Goal: Task Accomplishment & Management: Use online tool/utility

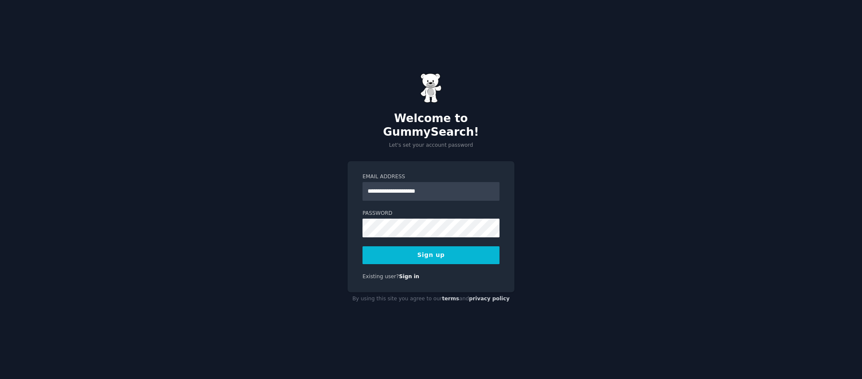
type input "**********"
click at [362, 246] on button "Sign up" at bounding box center [430, 255] width 137 height 18
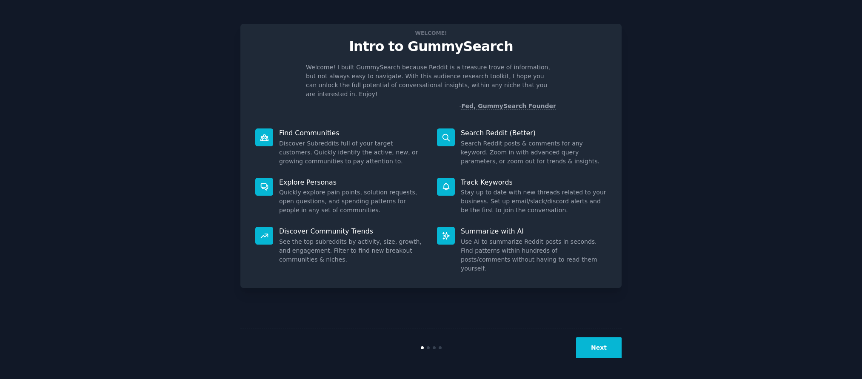
click at [599, 345] on button "Next" at bounding box center [599, 347] width 46 height 21
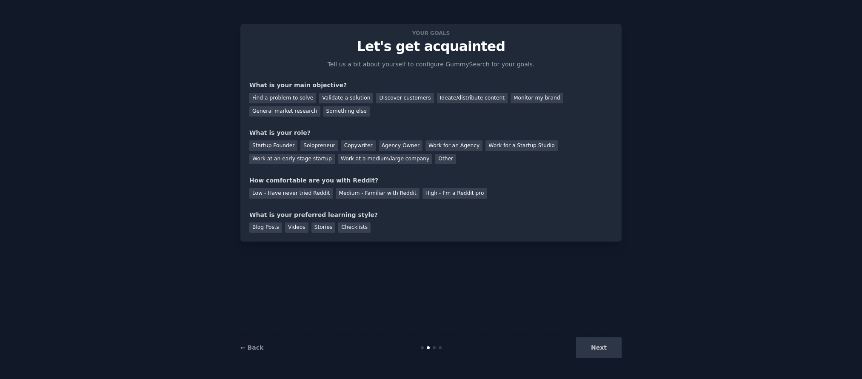
click at [599, 345] on div "Next" at bounding box center [557, 347] width 127 height 21
click at [341, 95] on div "Validate a solution" at bounding box center [346, 98] width 54 height 11
click at [390, 97] on div "Discover customers" at bounding box center [404, 98] width 57 height 11
click at [344, 94] on div "Validate a solution" at bounding box center [346, 98] width 54 height 11
click at [448, 100] on div "Ideate/distribute content" at bounding box center [472, 98] width 71 height 11
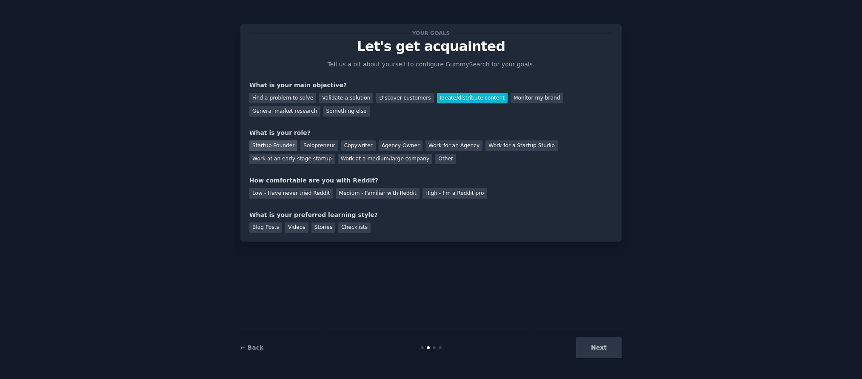
click at [287, 148] on div "Startup Founder" at bounding box center [273, 145] width 48 height 11
click at [307, 194] on div "Low - Have never tried Reddit" at bounding box center [290, 193] width 83 height 11
click at [269, 227] on div "Blog Posts" at bounding box center [265, 227] width 33 height 11
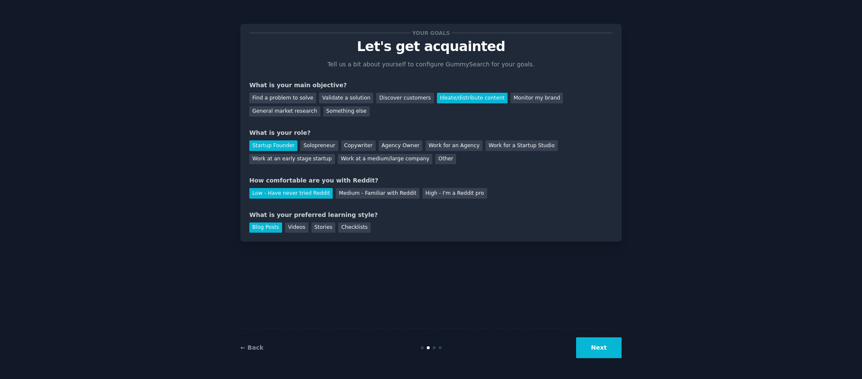
click at [599, 348] on button "Next" at bounding box center [599, 347] width 46 height 21
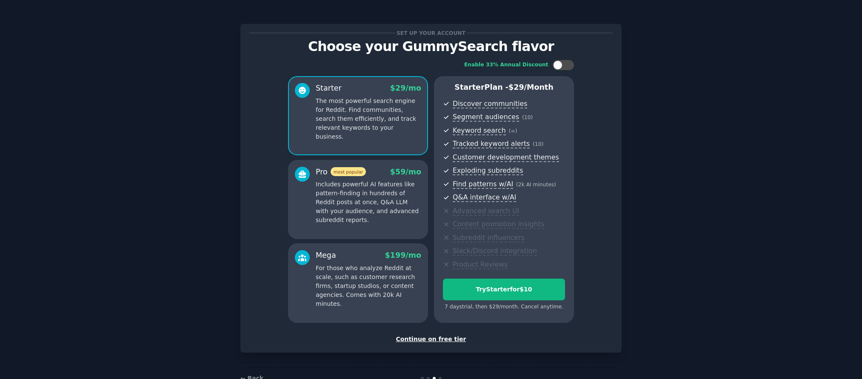
click at [452, 341] on div "Continue on free tier" at bounding box center [430, 339] width 363 height 9
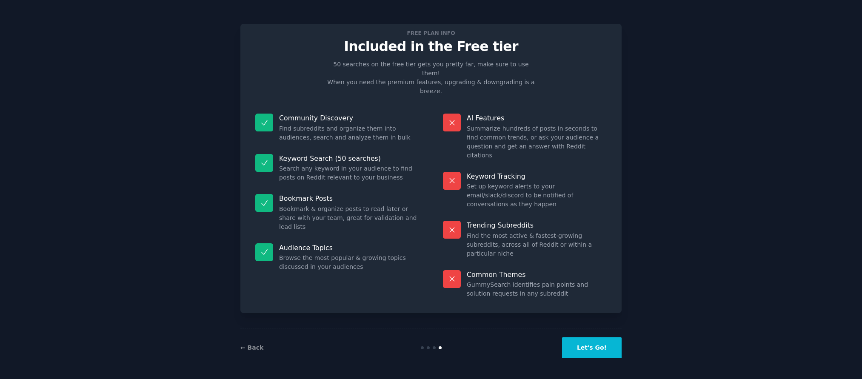
click at [595, 352] on button "Let's Go!" at bounding box center [592, 347] width 60 height 21
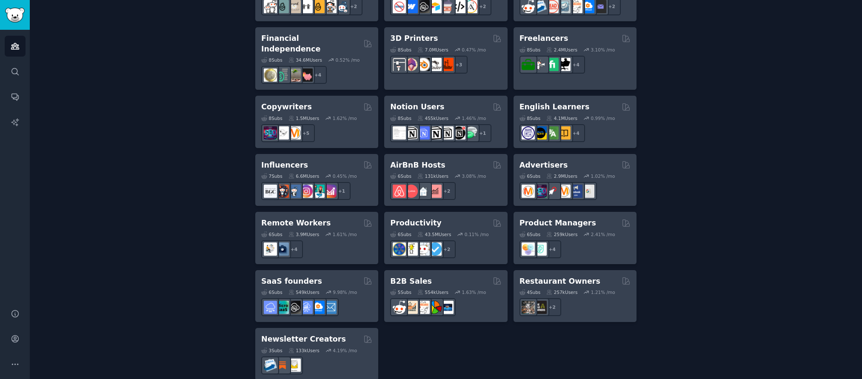
scroll to position [602, 0]
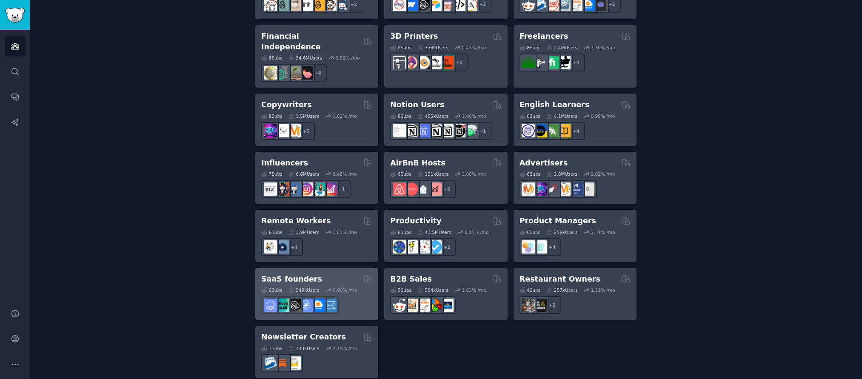
click at [309, 274] on h2 "SaaS founders" at bounding box center [291, 279] width 61 height 11
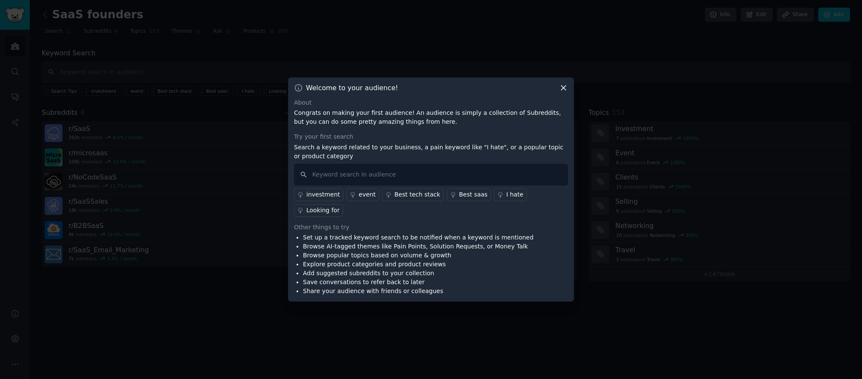
click at [564, 90] on icon at bounding box center [563, 88] width 5 height 5
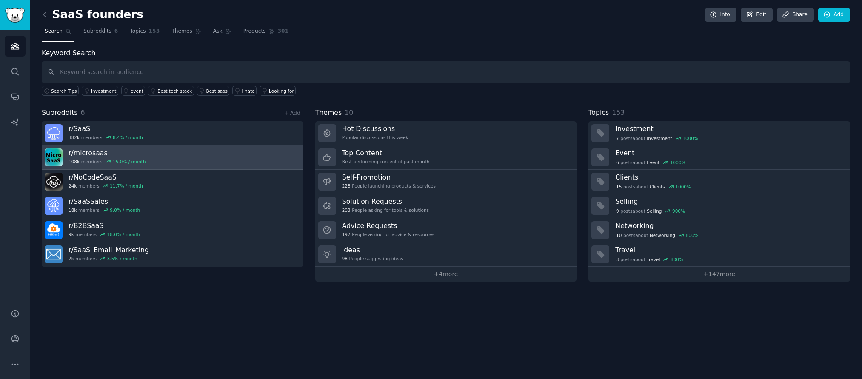
click at [140, 156] on h3 "r/ microsaas" at bounding box center [106, 152] width 77 height 9
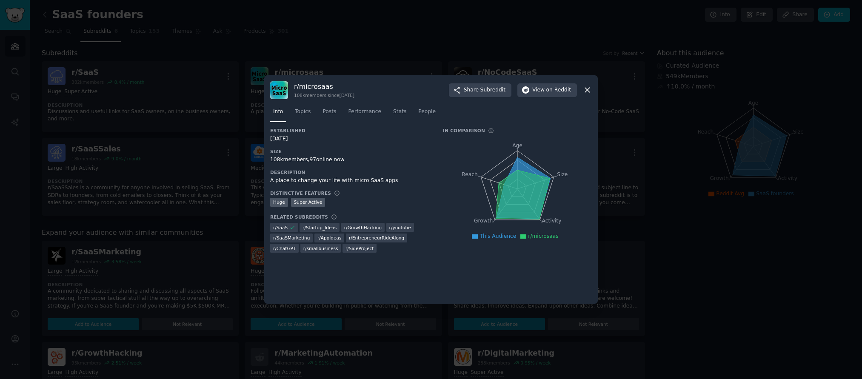
click at [587, 88] on icon at bounding box center [587, 90] width 9 height 9
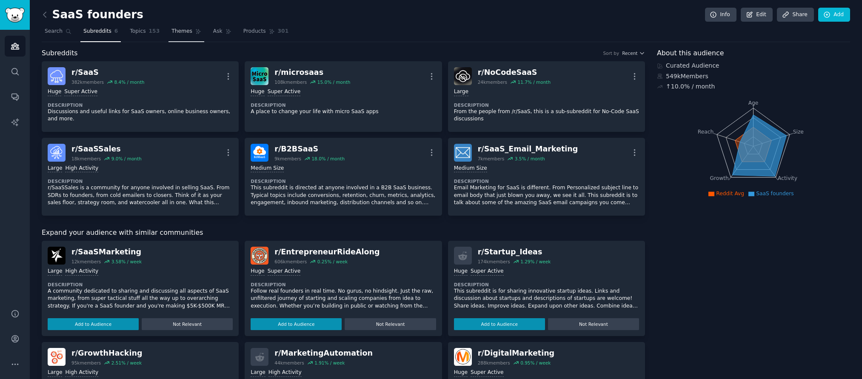
click at [177, 29] on span "Themes" at bounding box center [181, 32] width 21 height 8
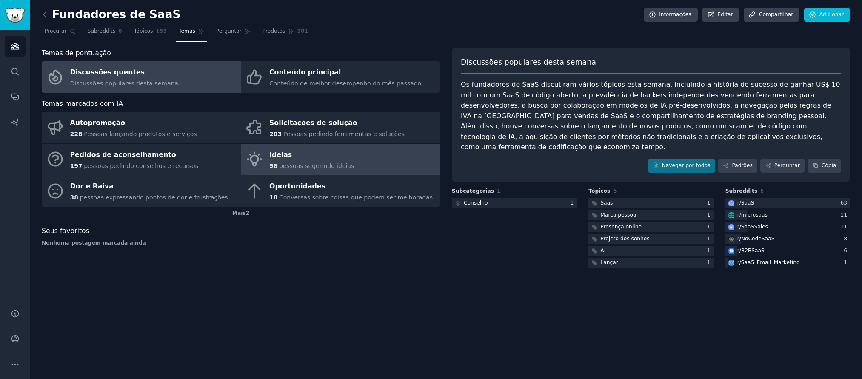
click at [362, 161] on link "Ideias 98 pessoas sugerindo ideias" at bounding box center [340, 159] width 199 height 31
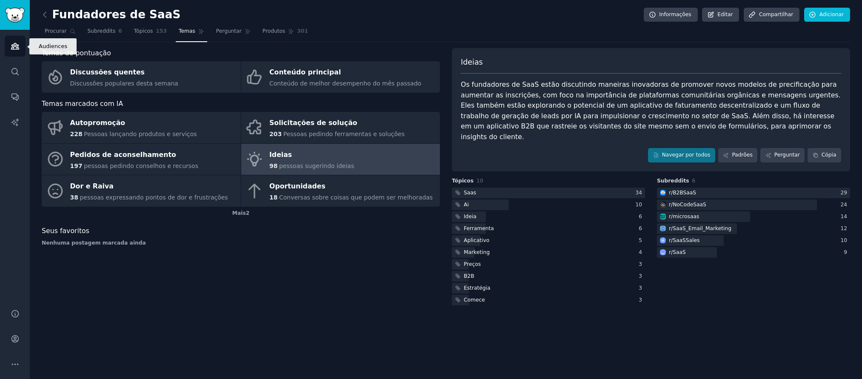
click at [18, 46] on icon "Barra lateral" at bounding box center [15, 46] width 8 height 6
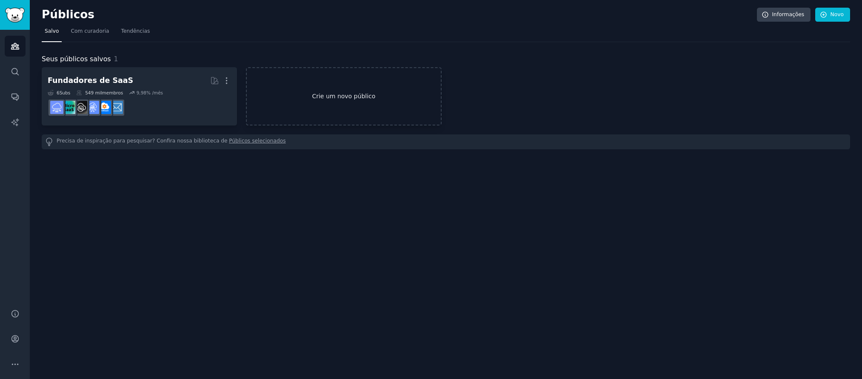
click at [343, 106] on link "Crie um novo público" at bounding box center [343, 96] width 195 height 58
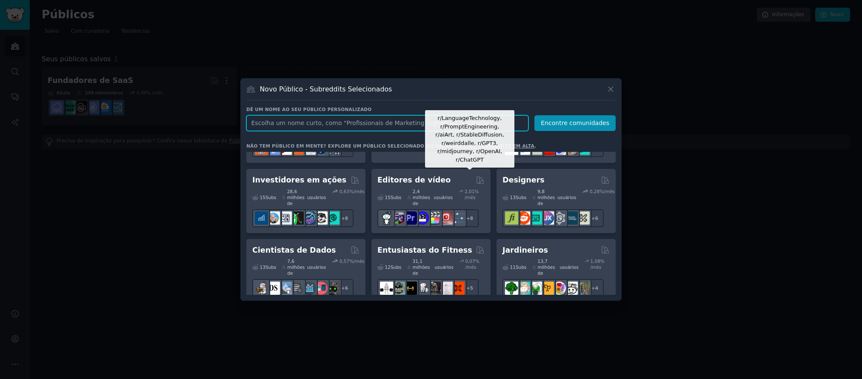
scroll to position [245, 0]
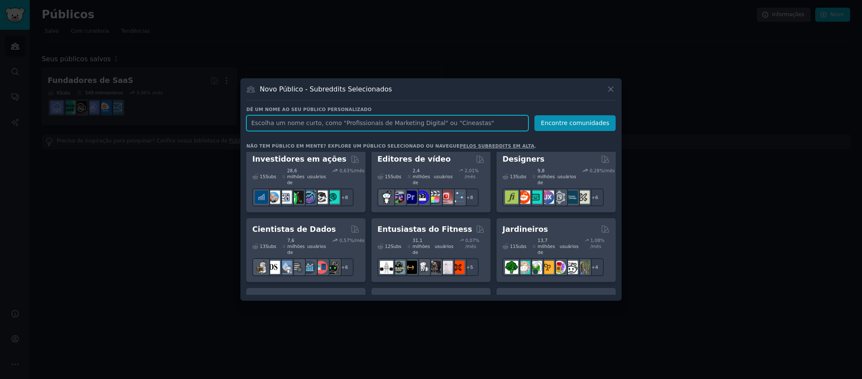
click at [311, 120] on input "text" at bounding box center [387, 123] width 282 height 16
type input "gym"
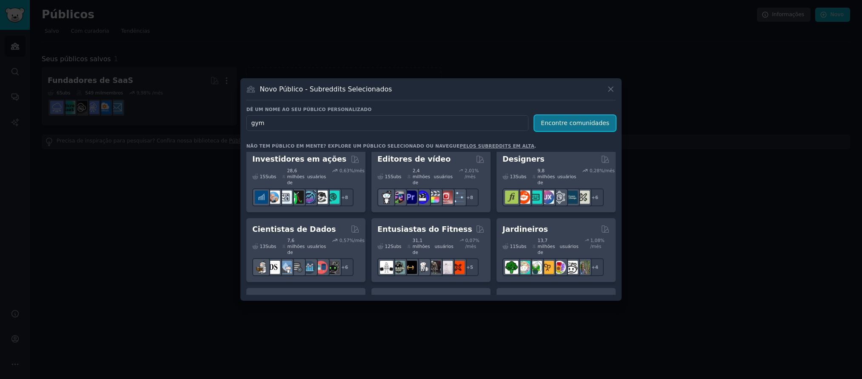
click at [551, 123] on font "Encontre comunidades" at bounding box center [575, 123] width 68 height 7
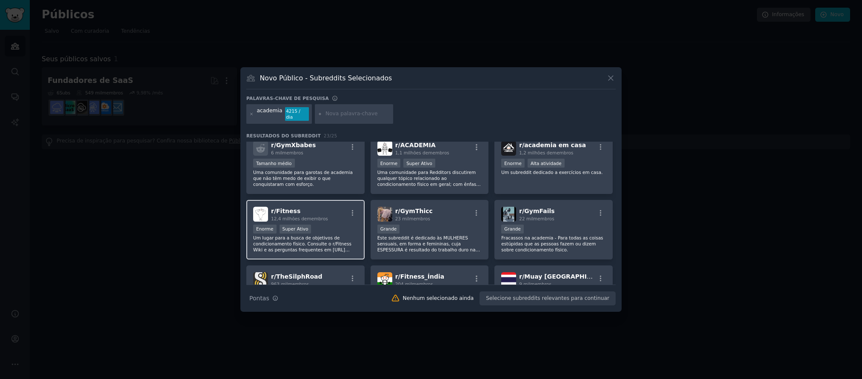
scroll to position [74, 0]
click at [338, 218] on div "r/ Fitness 12,4 milhões de membros >= 95º percentil para envios / dia Enorme Su…" at bounding box center [305, 230] width 118 height 60
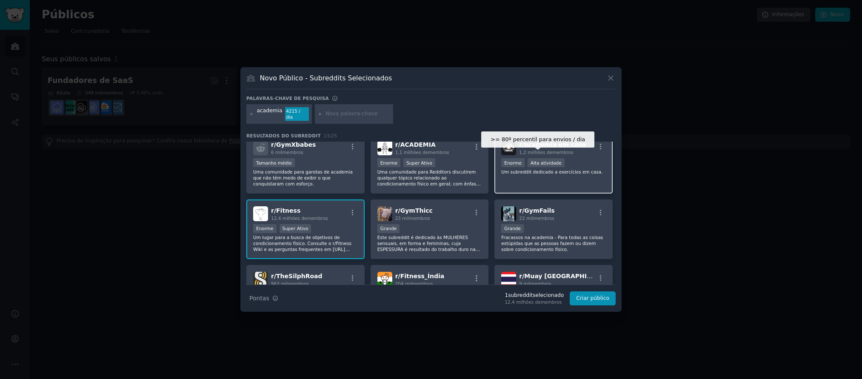
click at [553, 158] on div "Alta atividade" at bounding box center [546, 162] width 37 height 9
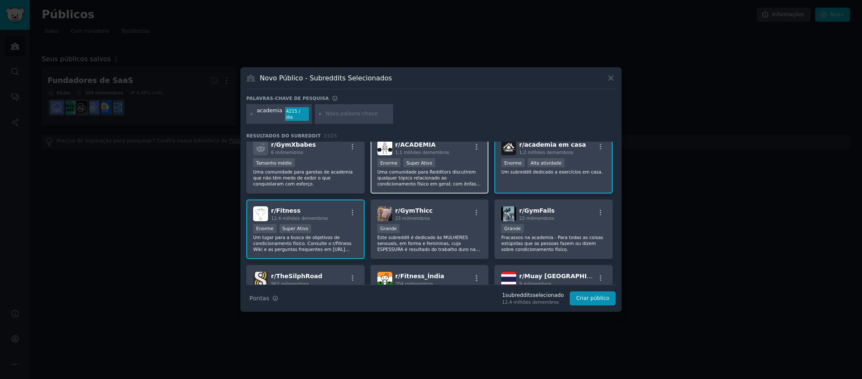
click at [456, 158] on div "Enorme Super Ativo" at bounding box center [429, 163] width 105 height 11
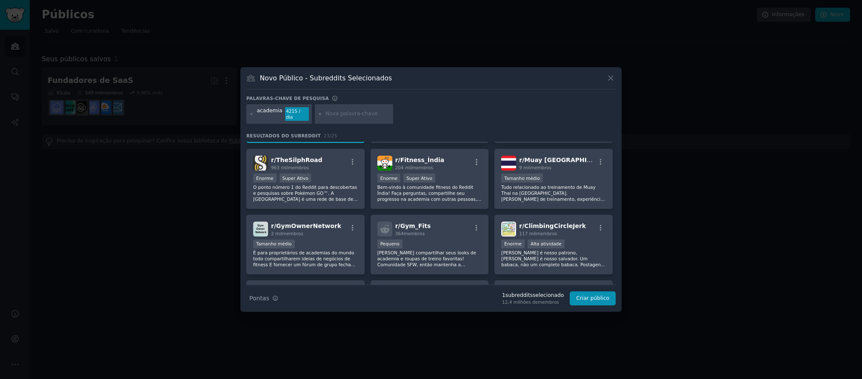
scroll to position [211, 0]
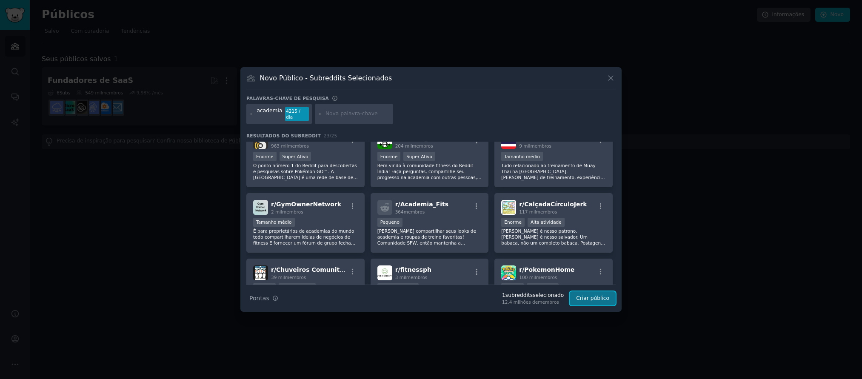
click at [599, 298] on font "Criar público" at bounding box center [592, 298] width 33 height 6
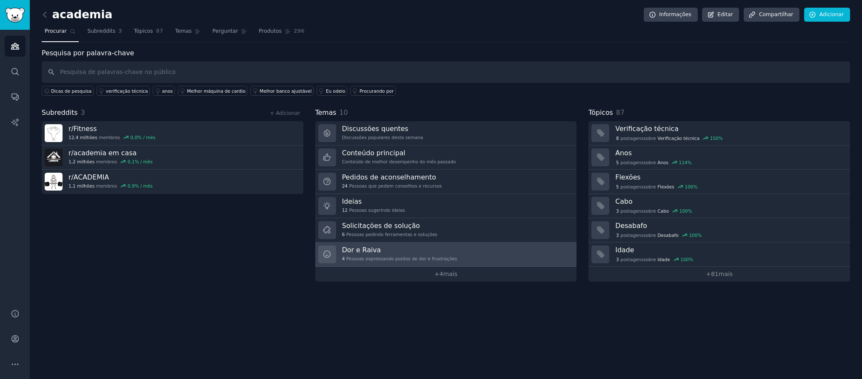
click at [426, 251] on h3 "Dor e Raiva" at bounding box center [399, 249] width 115 height 9
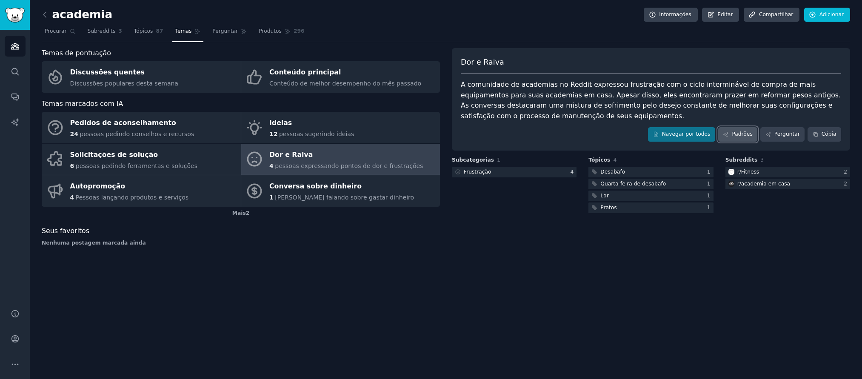
click at [743, 137] on font "Padrões" at bounding box center [742, 134] width 20 height 6
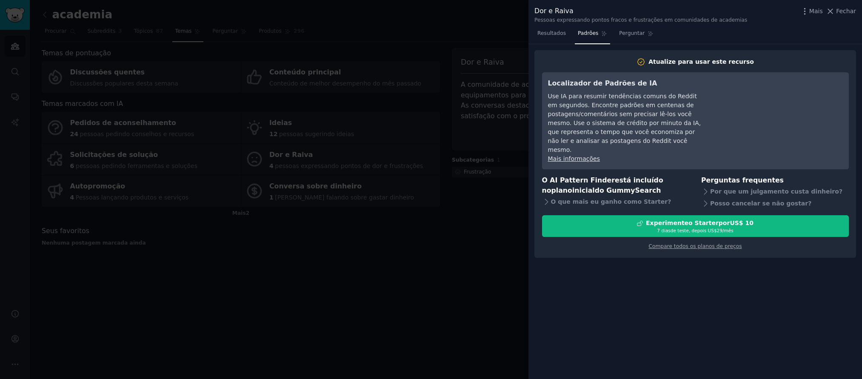
click at [445, 233] on div at bounding box center [431, 189] width 862 height 379
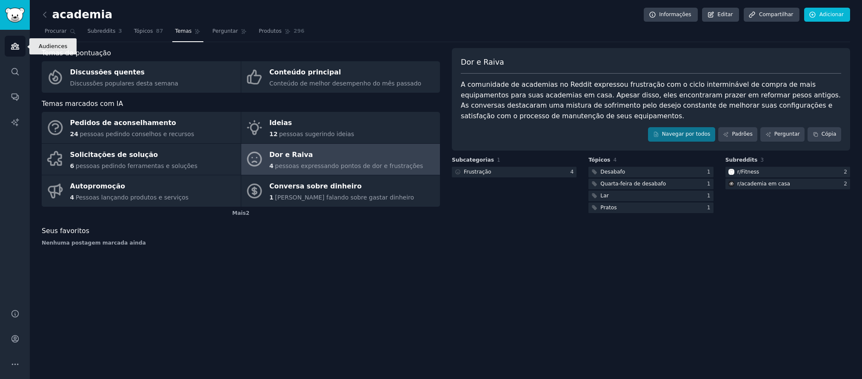
click at [15, 46] on icon "Barra lateral" at bounding box center [15, 46] width 8 height 6
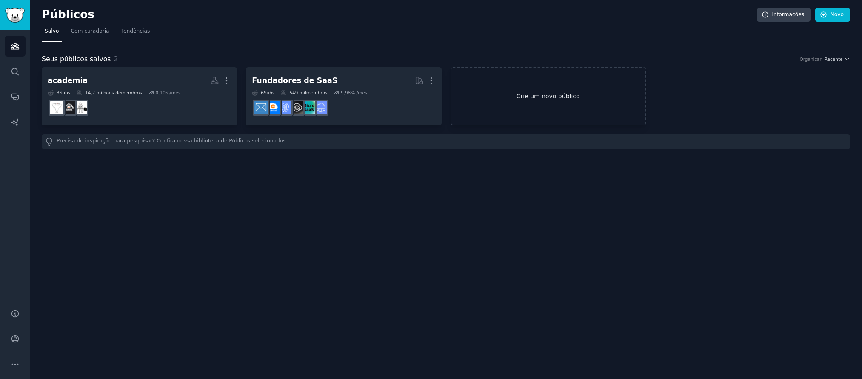
click at [541, 106] on link "Crie um novo público" at bounding box center [548, 96] width 195 height 58
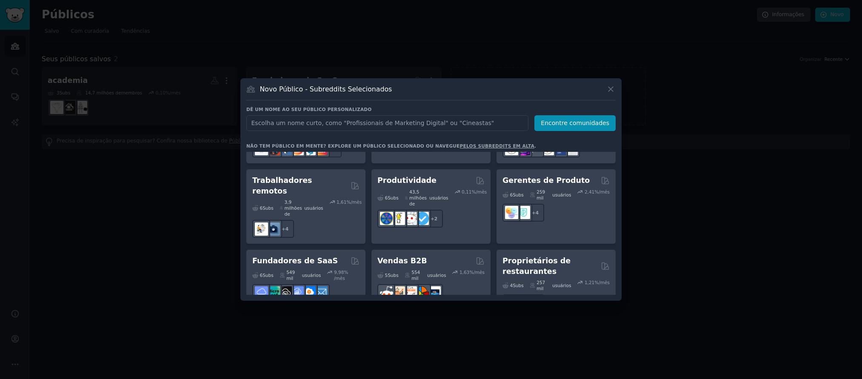
scroll to position [827, 0]
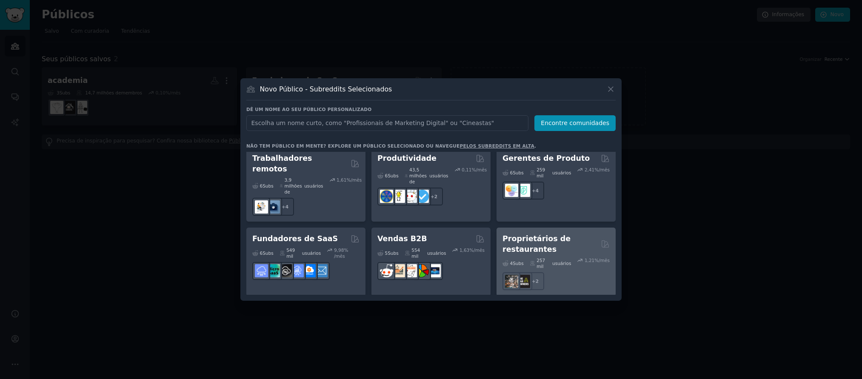
click at [566, 272] on div "+ 2" at bounding box center [555, 281] width 107 height 18
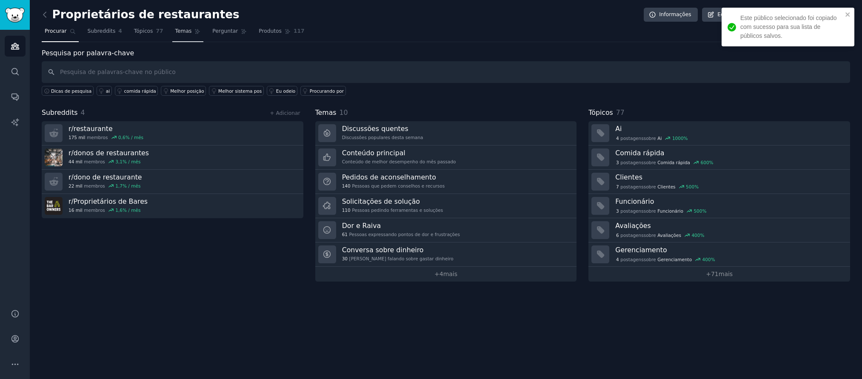
click at [185, 34] on span "Temas" at bounding box center [183, 32] width 17 height 8
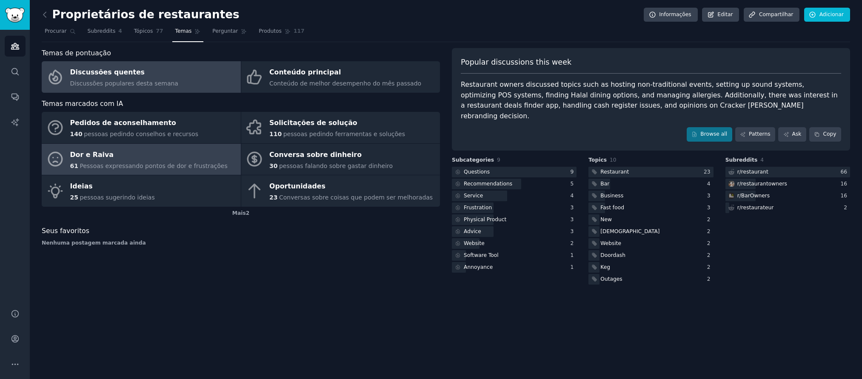
click at [136, 153] on div "Dor e Raiva" at bounding box center [148, 155] width 157 height 14
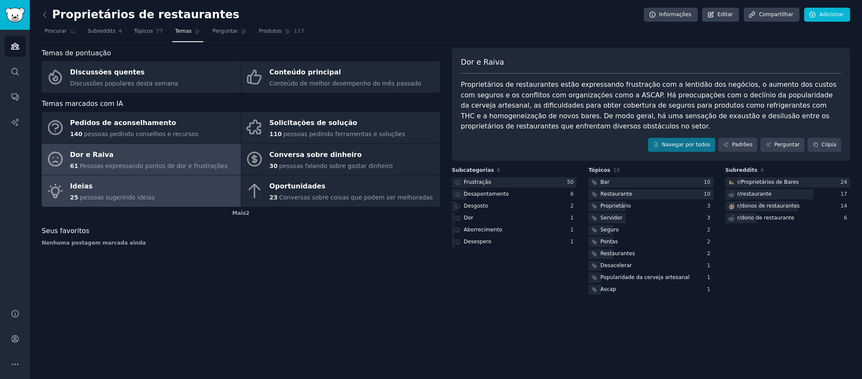
click at [140, 189] on div "Ideias" at bounding box center [112, 187] width 85 height 14
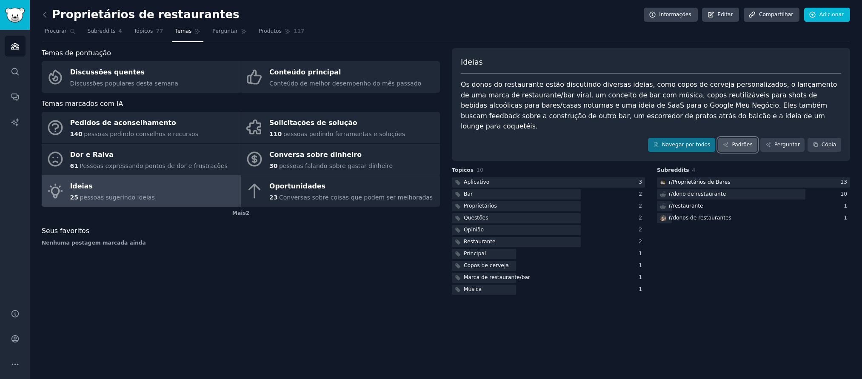
click at [748, 142] on font "Padrões" at bounding box center [742, 145] width 20 height 6
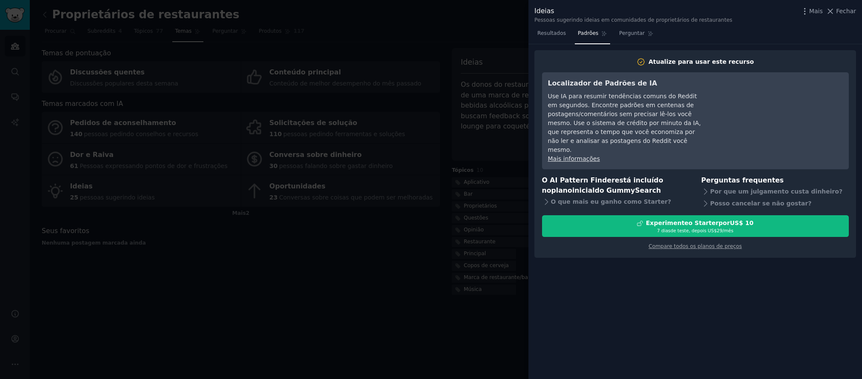
click at [516, 123] on div at bounding box center [431, 189] width 862 height 379
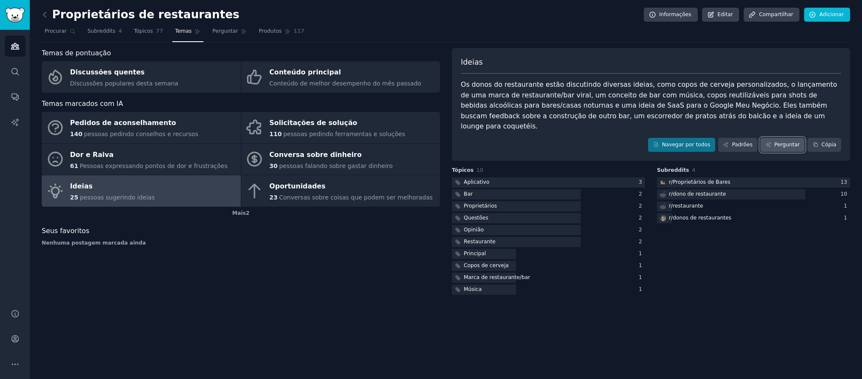
click at [782, 140] on link "Perguntar" at bounding box center [782, 145] width 44 height 14
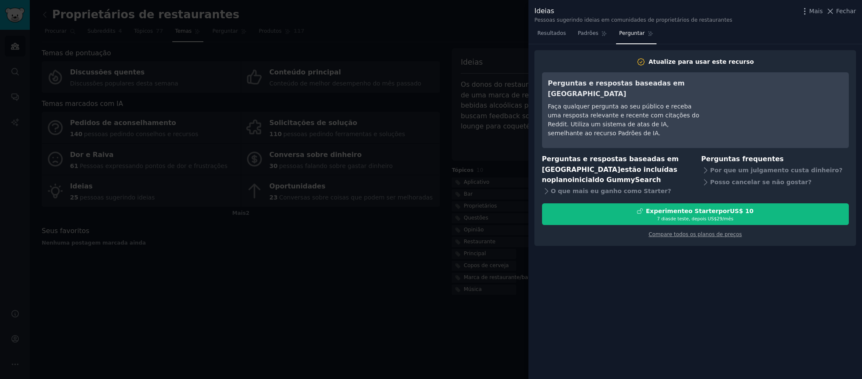
click at [502, 112] on div at bounding box center [431, 189] width 862 height 379
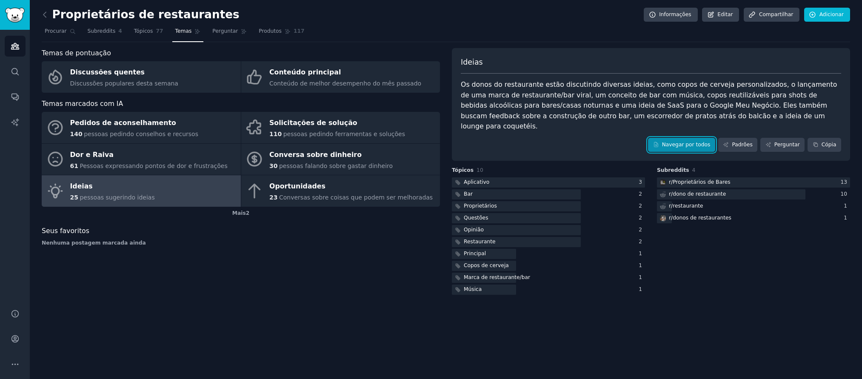
click at [685, 142] on font "Navegar por todos" at bounding box center [686, 145] width 48 height 6
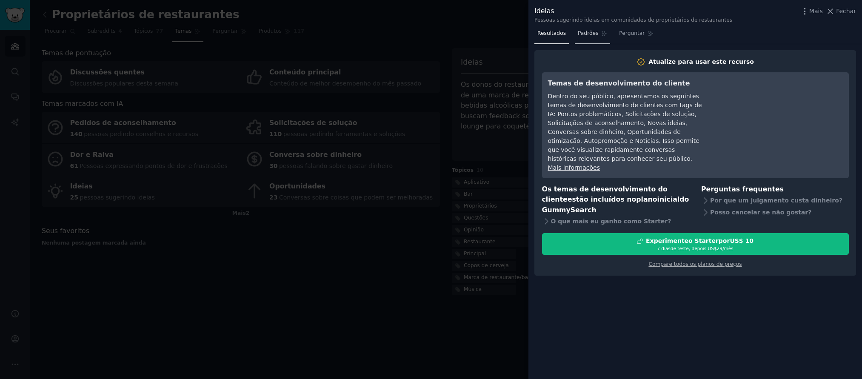
click at [591, 38] on link "Padrões" at bounding box center [592, 35] width 35 height 17
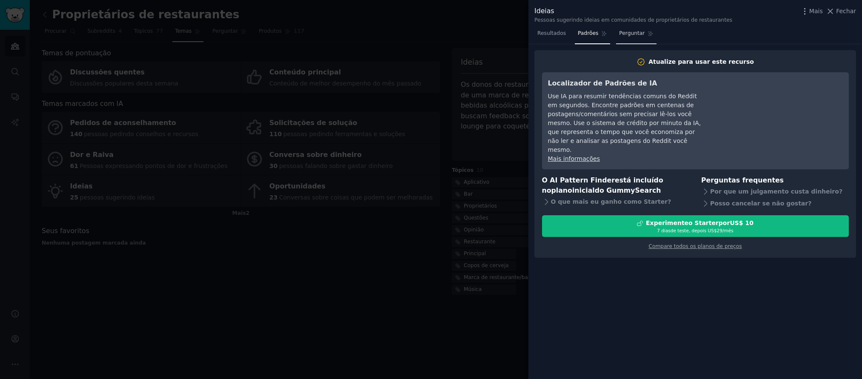
click at [629, 37] on span "Perguntar" at bounding box center [632, 34] width 26 height 8
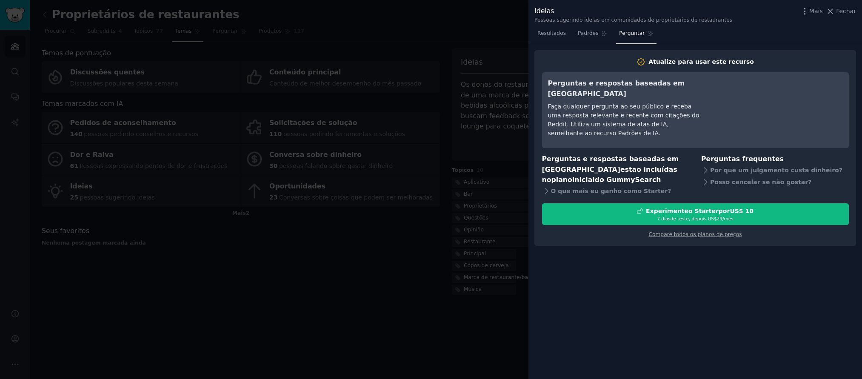
click at [507, 120] on div at bounding box center [431, 189] width 862 height 379
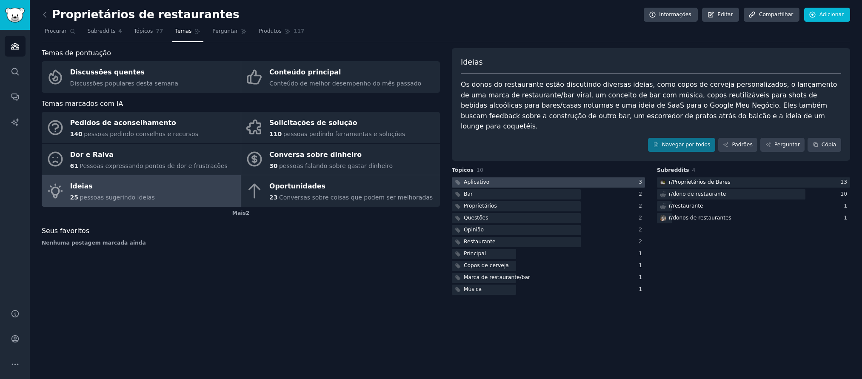
click at [510, 177] on div at bounding box center [548, 182] width 193 height 11
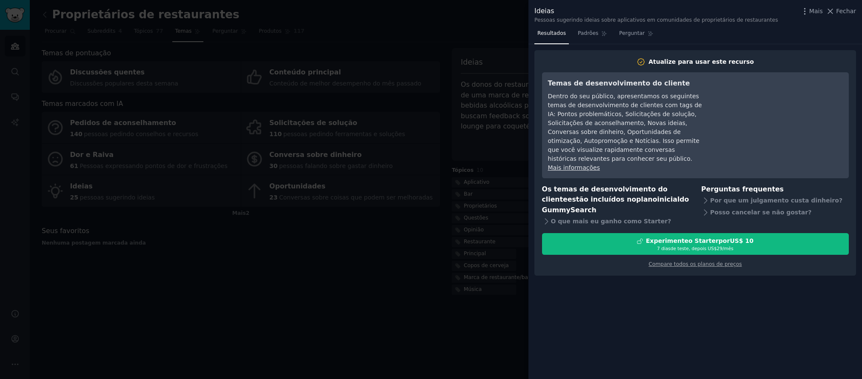
click at [493, 171] on div at bounding box center [431, 189] width 862 height 379
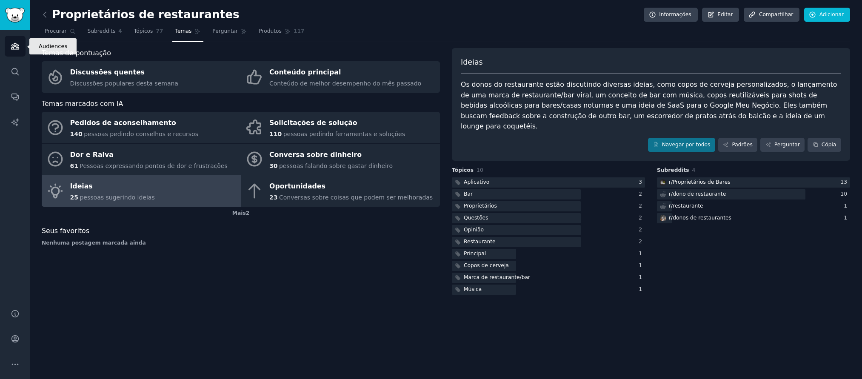
click at [13, 43] on icon "Barra lateral" at bounding box center [15, 46] width 9 height 9
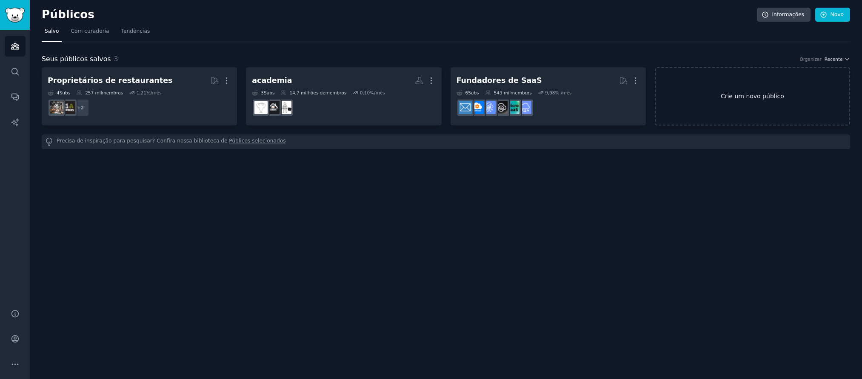
click at [723, 111] on link "Crie um novo público" at bounding box center [752, 96] width 195 height 58
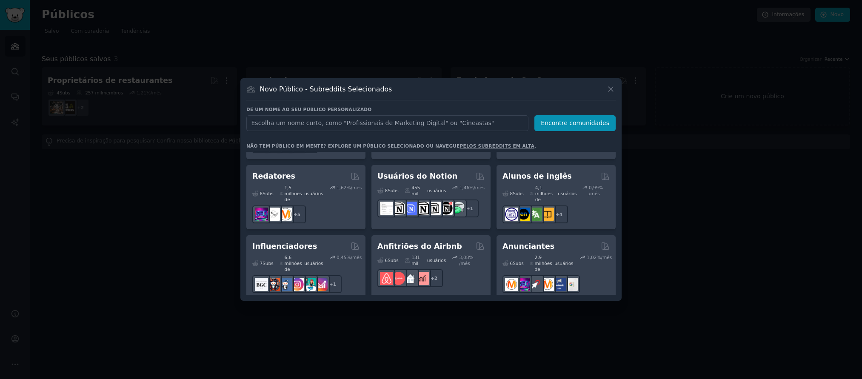
scroll to position [691, 0]
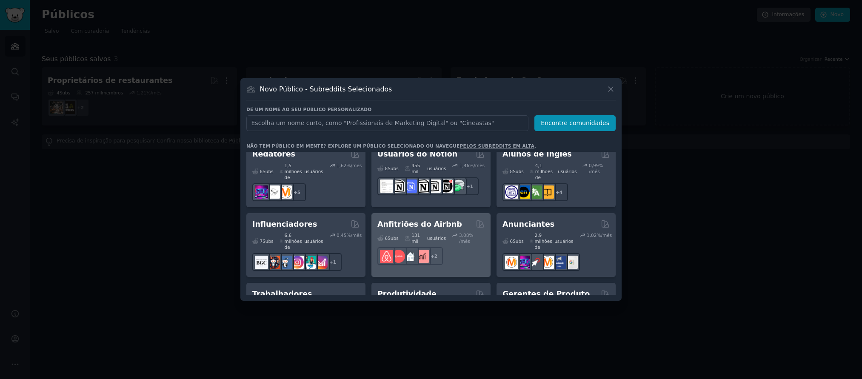
click at [427, 220] on font "Anfitriões do Airbnb" at bounding box center [419, 224] width 85 height 9
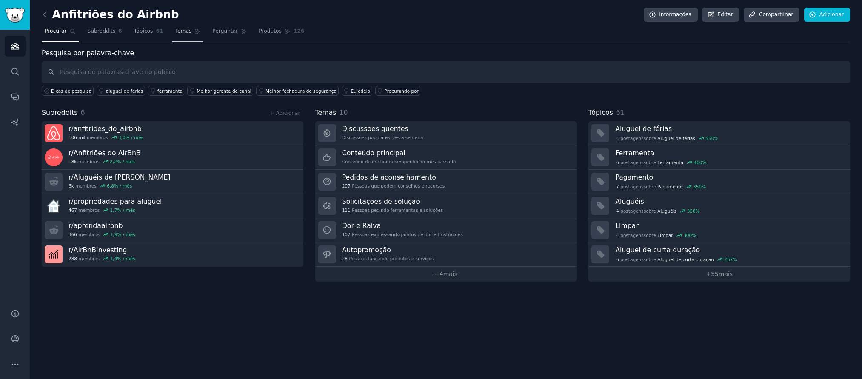
click at [186, 34] on font "Temas" at bounding box center [183, 31] width 17 height 6
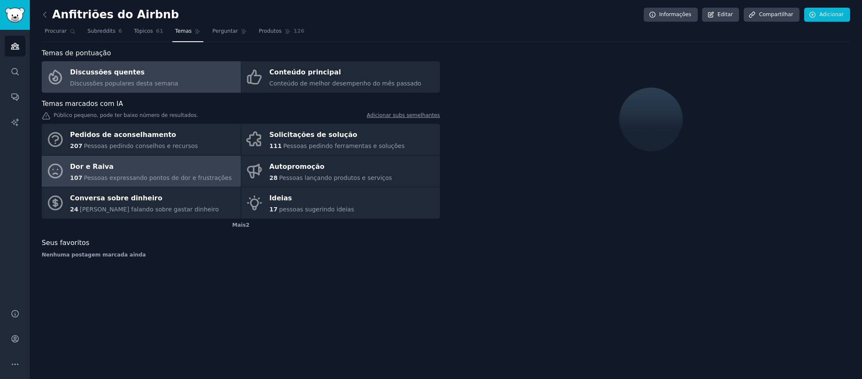
click at [146, 165] on div "Dor e Raiva" at bounding box center [151, 167] width 162 height 14
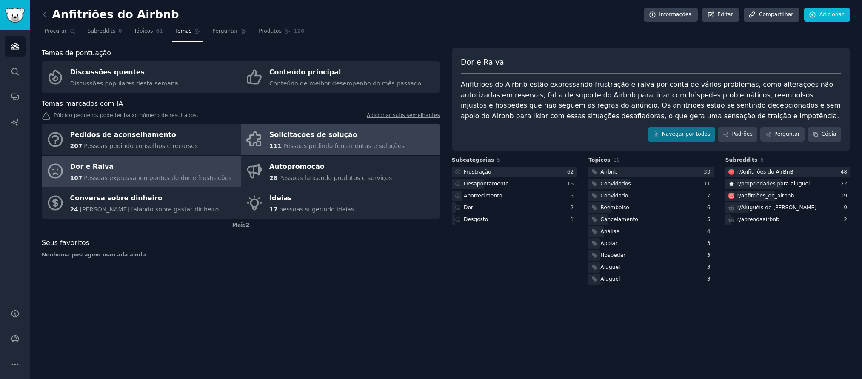
click at [332, 143] on font "Pessoas pedindo ferramentas e soluções" at bounding box center [343, 146] width 121 height 7
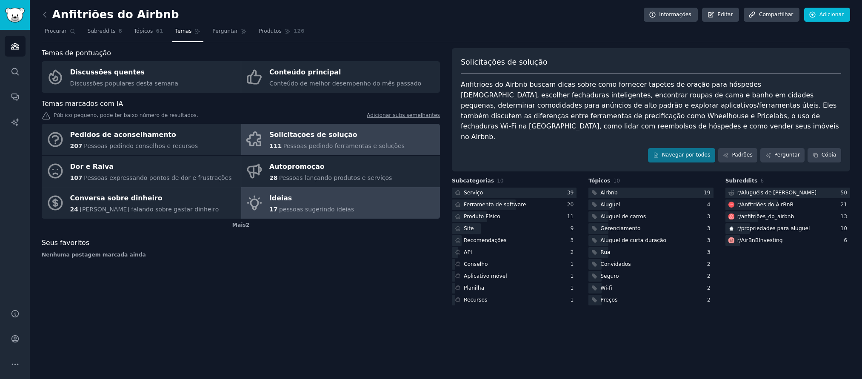
click at [302, 199] on div "Ideias" at bounding box center [311, 199] width 85 height 14
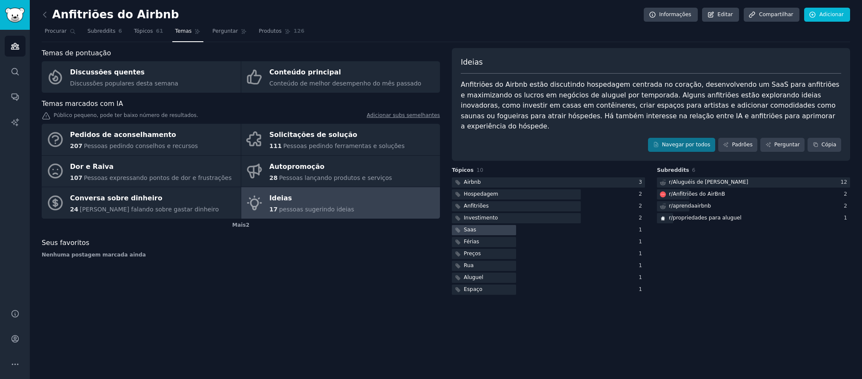
click at [485, 225] on div at bounding box center [484, 230] width 64 height 11
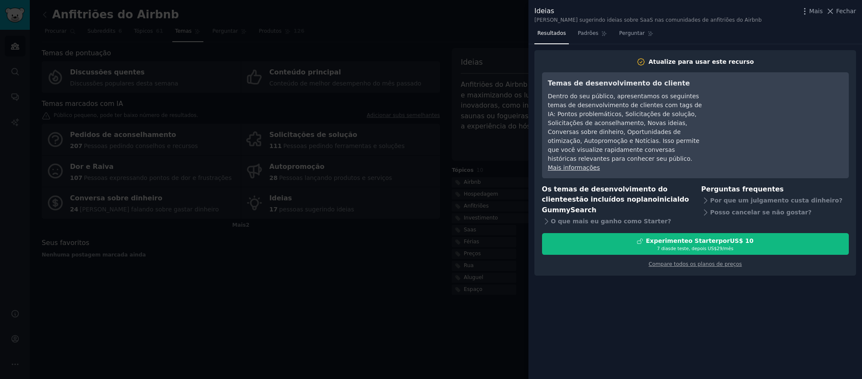
click at [368, 247] on div at bounding box center [431, 189] width 862 height 379
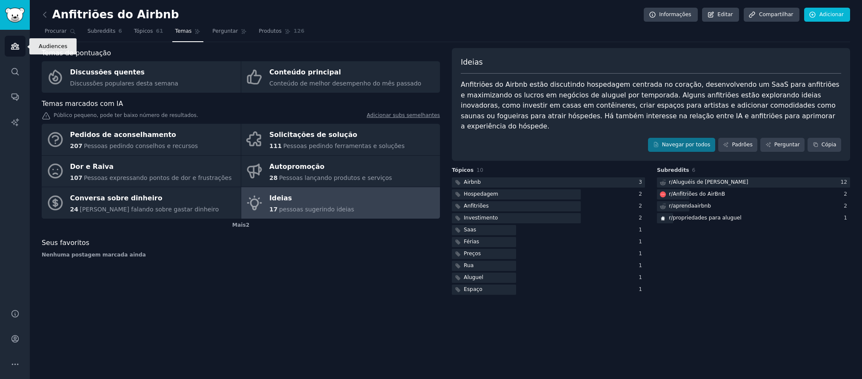
click at [18, 45] on icon "Barra lateral" at bounding box center [15, 46] width 8 height 6
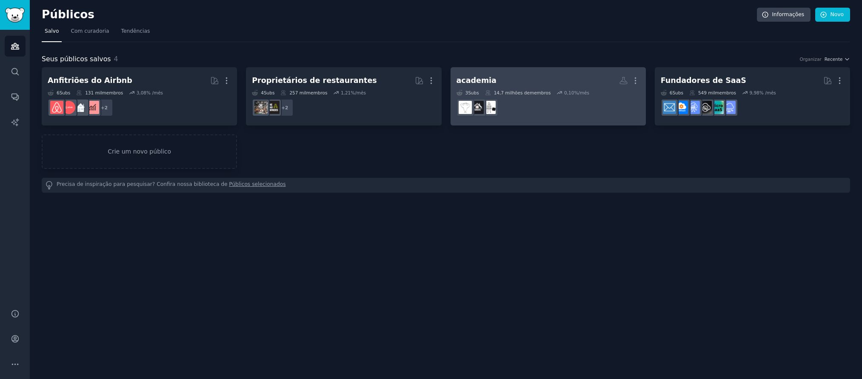
click at [536, 114] on dd at bounding box center [547, 108] width 183 height 24
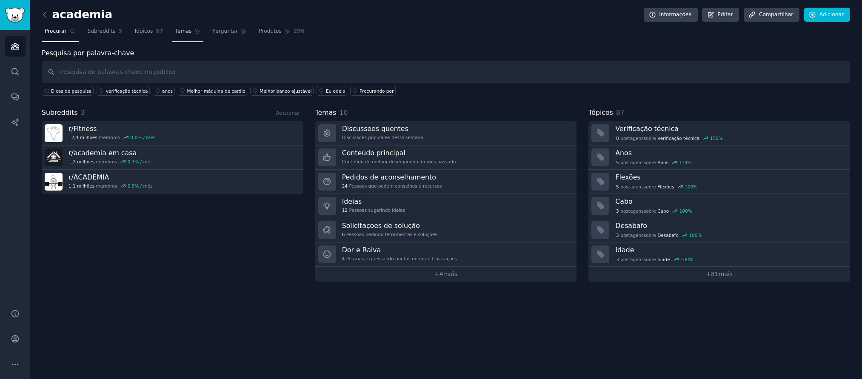
click at [186, 33] on font "Temas" at bounding box center [183, 31] width 17 height 6
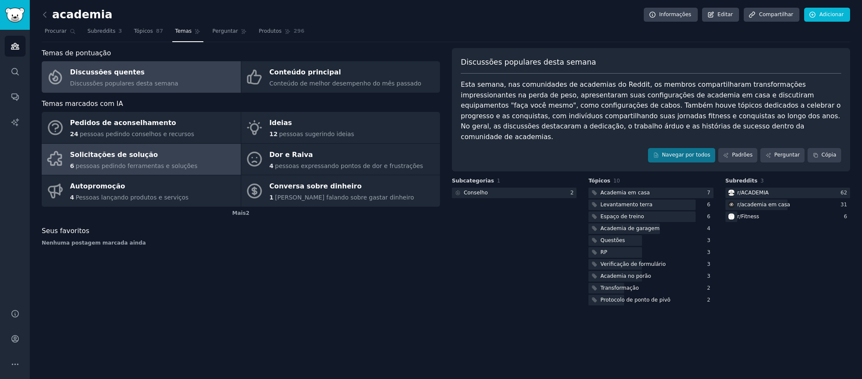
click at [194, 152] on link "Solicitações de solução 6 pessoas pedindo ferramentas e soluções" at bounding box center [141, 159] width 199 height 31
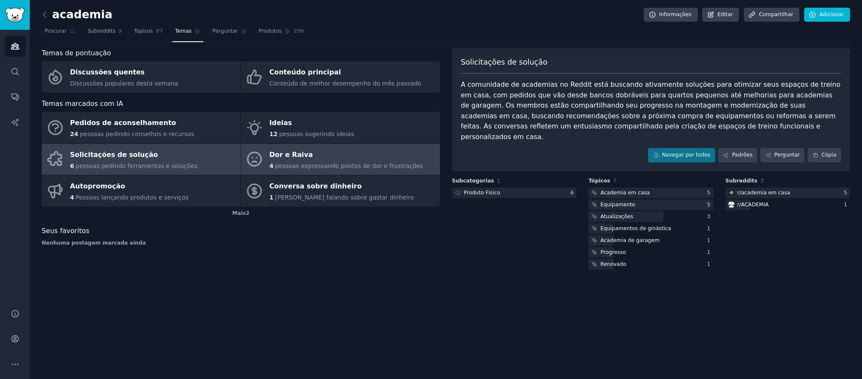
click at [317, 170] on div "4 pessoas expressando pontos de dor e frustrações" at bounding box center [346, 166] width 154 height 9
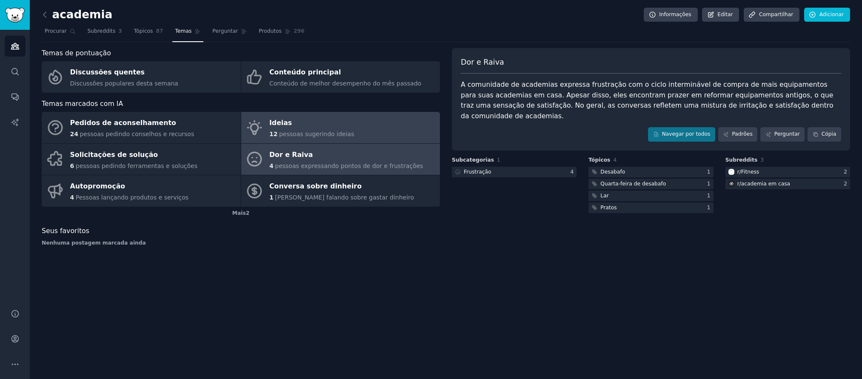
click at [329, 132] on font "pessoas sugerindo ideias" at bounding box center [316, 134] width 75 height 7
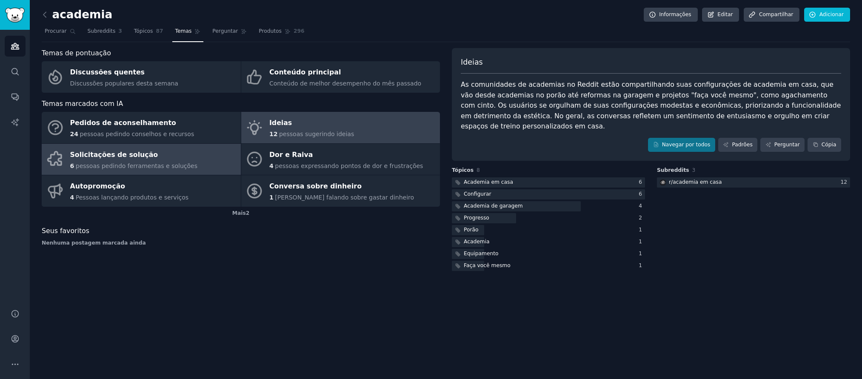
click at [176, 158] on div "Solicitações de solução" at bounding box center [133, 155] width 127 height 14
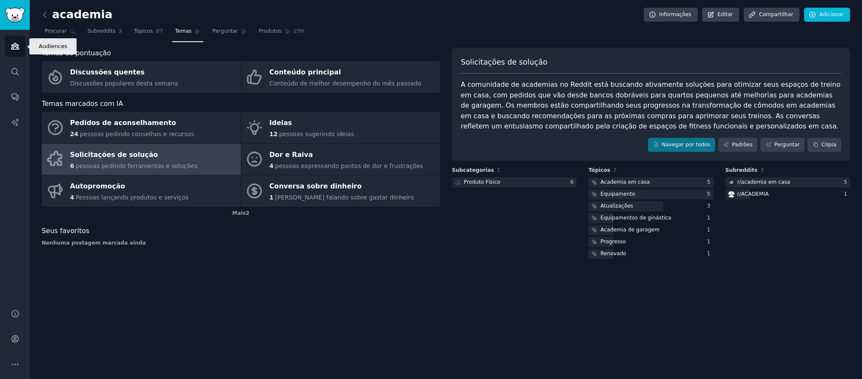
click at [13, 50] on icon "Barra lateral" at bounding box center [15, 46] width 9 height 9
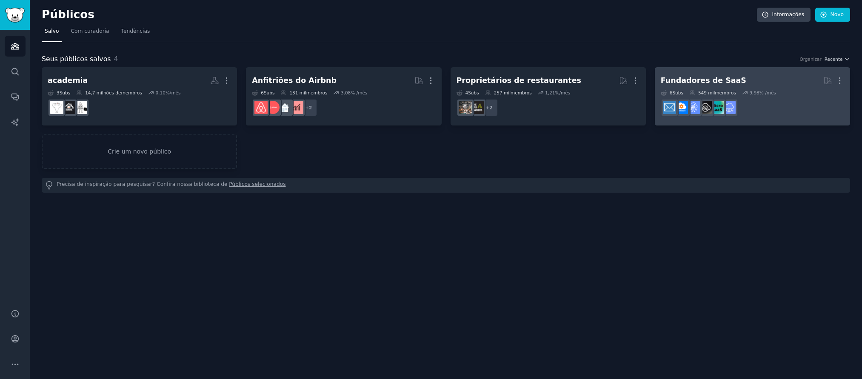
click at [770, 103] on dd "r/SaaS_Email_Marketing" at bounding box center [752, 108] width 183 height 24
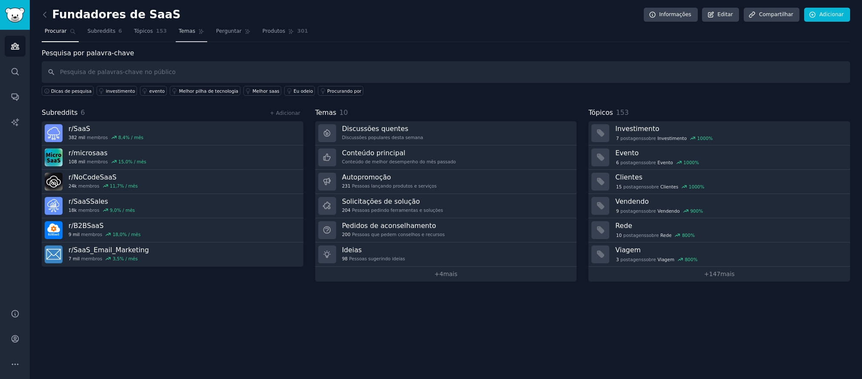
click at [189, 32] on font "Temas" at bounding box center [187, 31] width 17 height 6
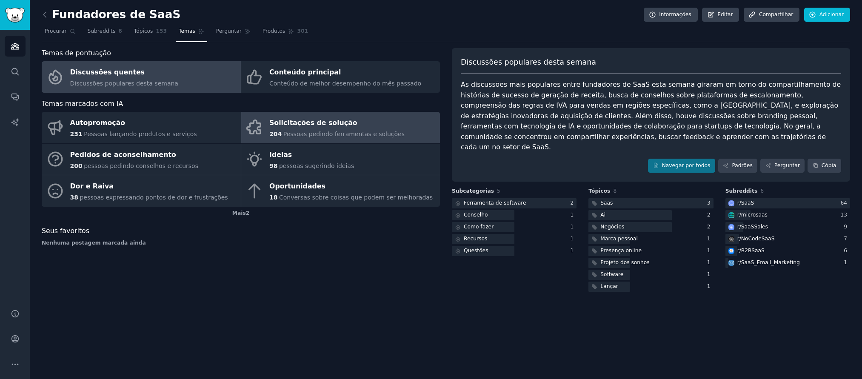
click at [297, 126] on font "Solicitações de solução" at bounding box center [313, 123] width 88 height 8
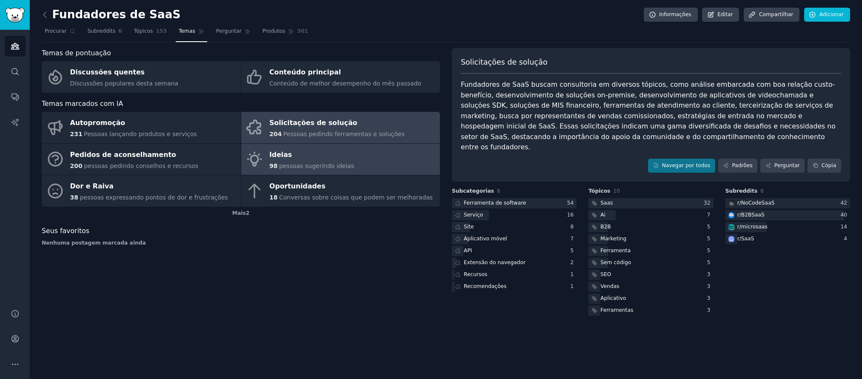
click at [302, 148] on div "Ideias" at bounding box center [311, 155] width 85 height 14
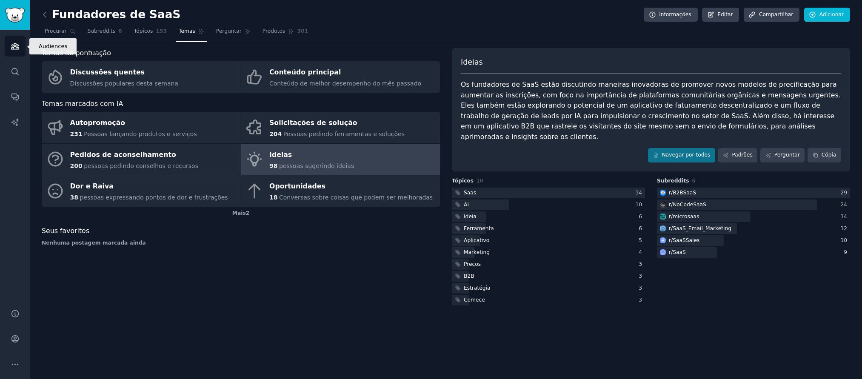
click at [17, 54] on link "Públicos" at bounding box center [15, 46] width 21 height 21
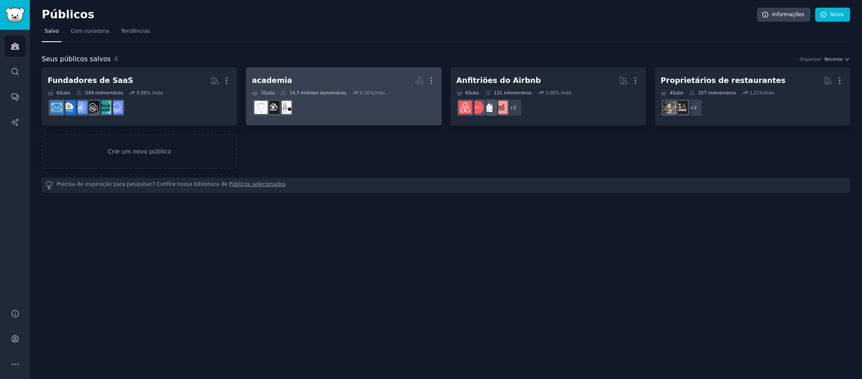
click at [336, 109] on dd "r/Fitness" at bounding box center [343, 108] width 183 height 24
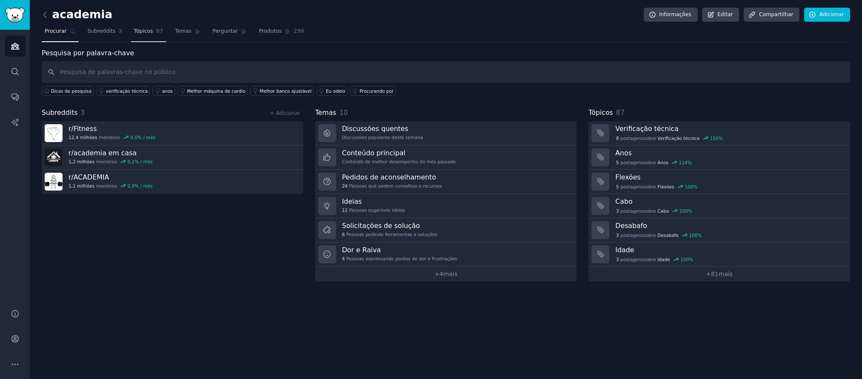
click at [143, 33] on font "Tópicos" at bounding box center [143, 31] width 19 height 6
